Goal: Task Accomplishment & Management: Use online tool/utility

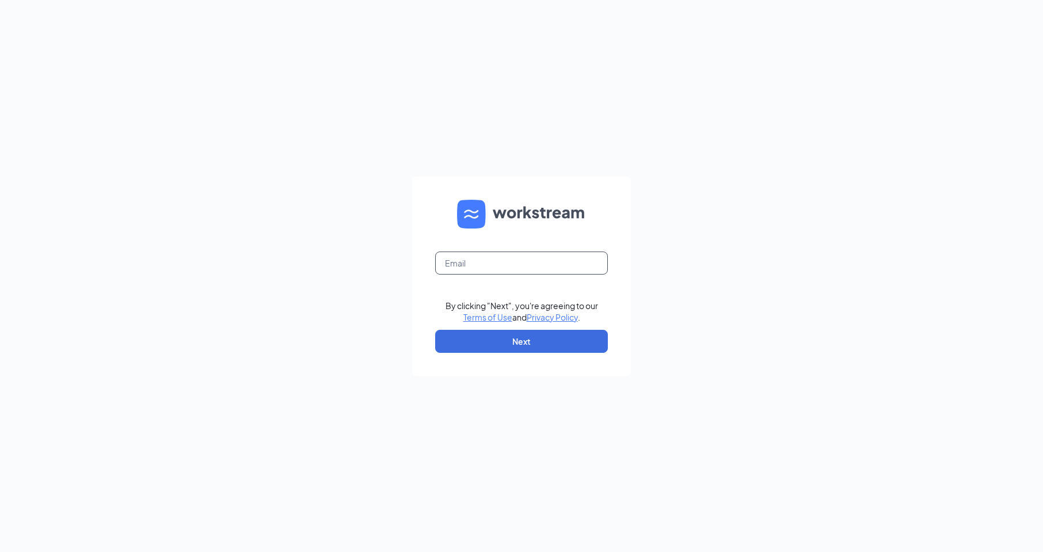
drag, startPoint x: 482, startPoint y: 260, endPoint x: 481, endPoint y: 267, distance: 6.4
click at [482, 260] on input "text" at bounding box center [521, 263] width 173 height 23
type input "[EMAIL_ADDRESS][DOMAIN_NAME]"
click at [492, 339] on button "Next" at bounding box center [521, 341] width 173 height 23
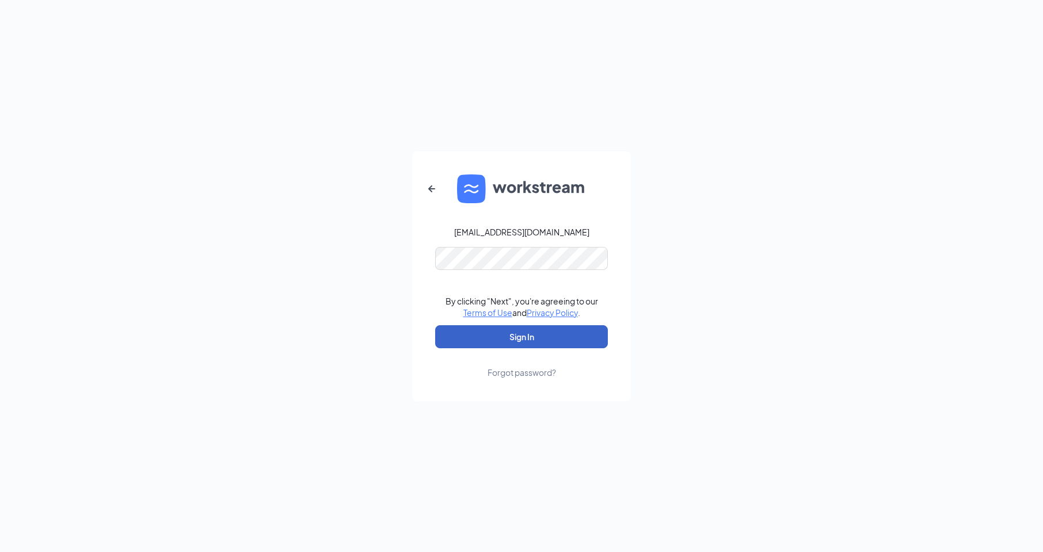
click at [511, 336] on button "Sign In" at bounding box center [521, 336] width 173 height 23
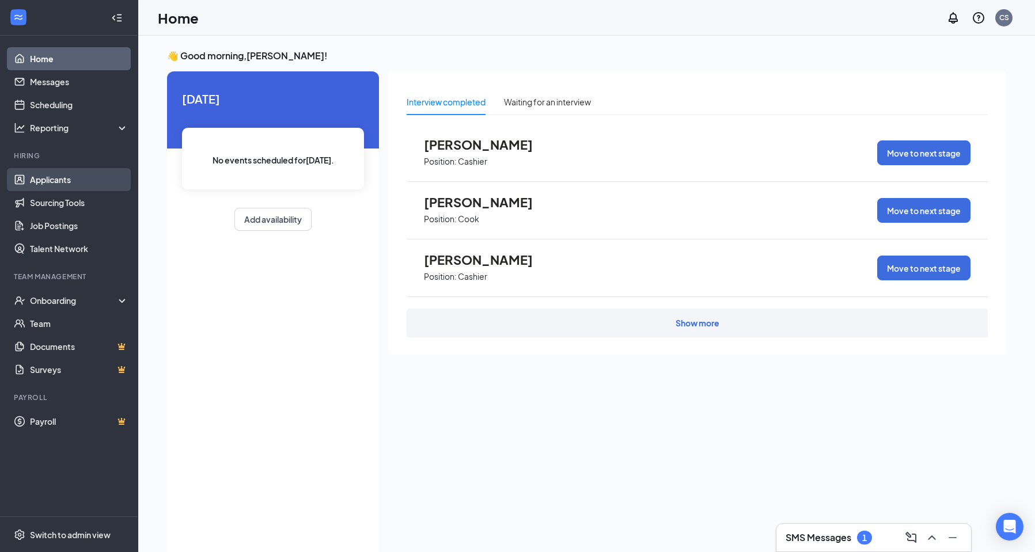
click at [82, 177] on link "Applicants" at bounding box center [79, 179] width 98 height 23
